Goal: Navigation & Orientation: Find specific page/section

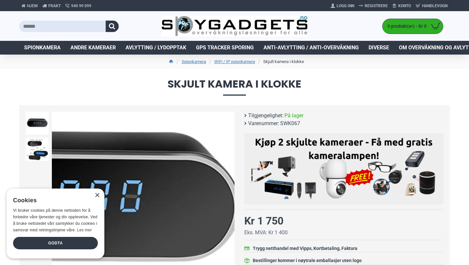
click at [228, 204] on div "Next slide" at bounding box center [228, 203] width 11 height 11
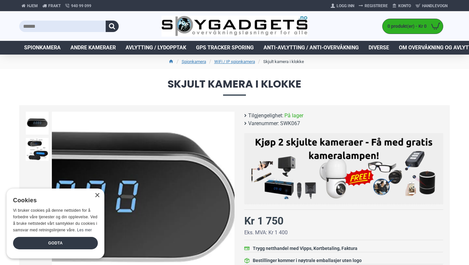
click at [228, 204] on div "Next slide" at bounding box center [228, 203] width 11 height 11
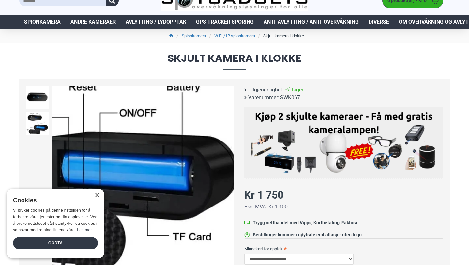
scroll to position [27, 0]
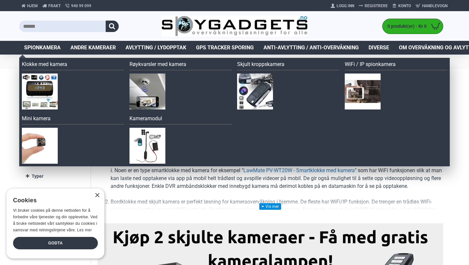
click at [41, 47] on span "Spionkamera" at bounding box center [42, 48] width 37 height 8
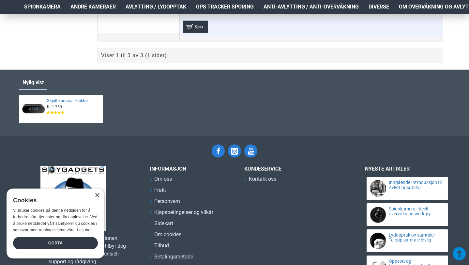
scroll to position [594, 0]
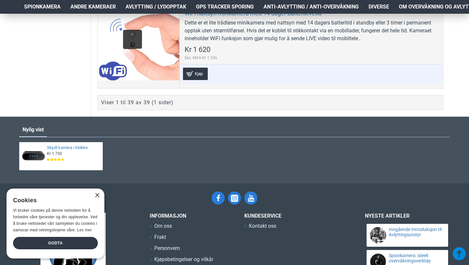
scroll to position [4016, 0]
